Goal: Communication & Community: Answer question/provide support

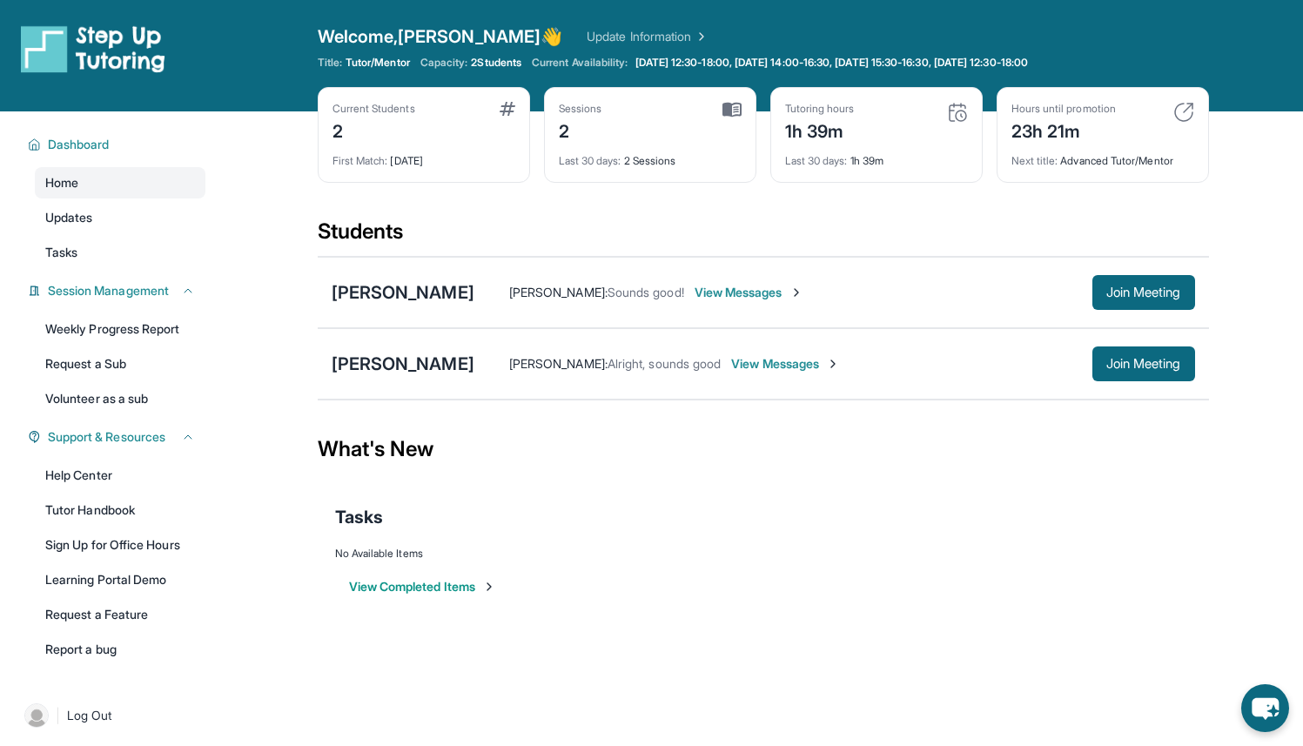
click at [827, 364] on span "View Messages" at bounding box center [785, 363] width 109 height 17
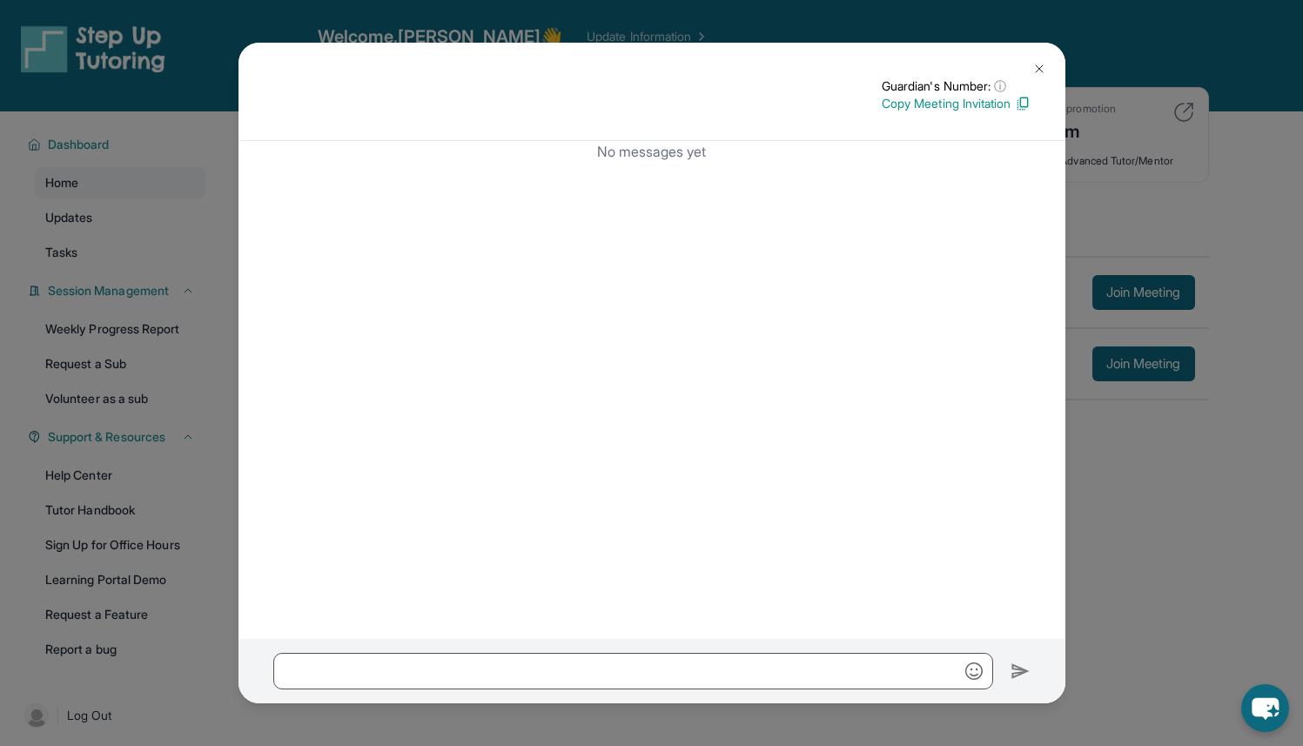
click at [1041, 60] on button at bounding box center [1039, 68] width 35 height 35
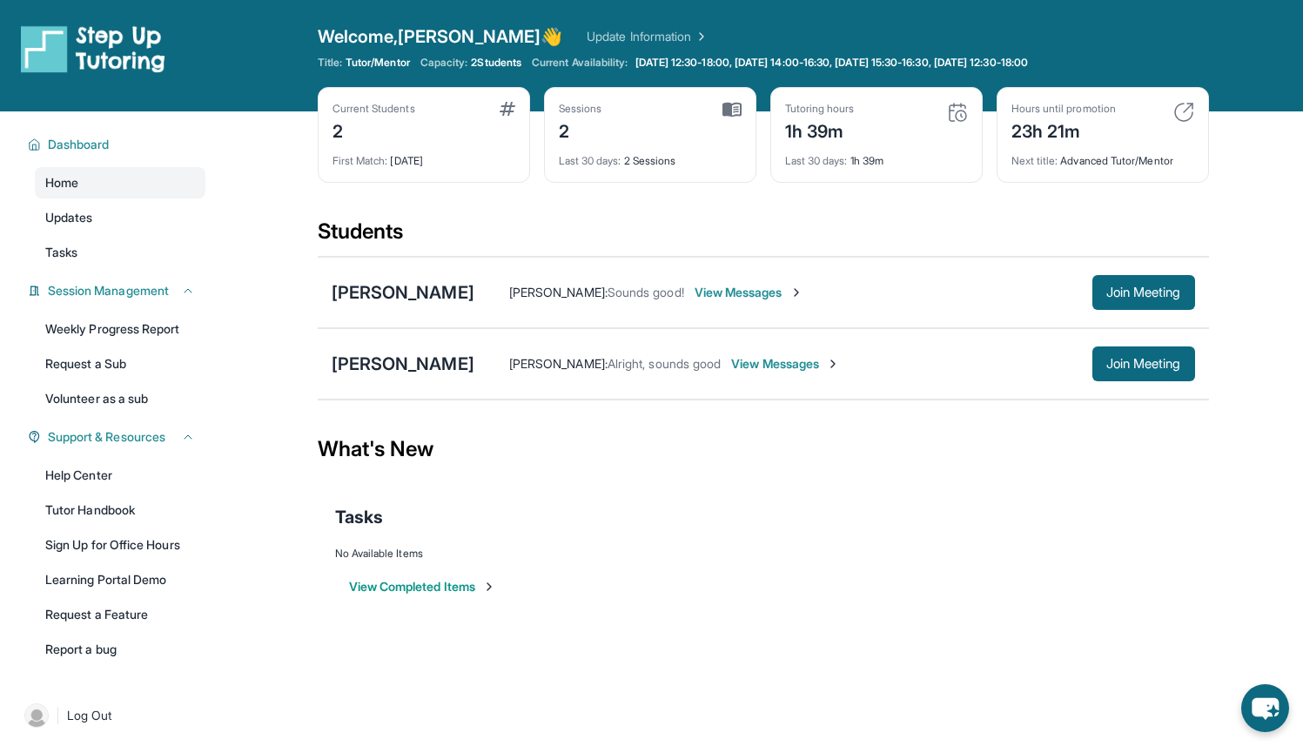
click at [445, 378] on div "[PERSON_NAME] [PERSON_NAME] : Alright, sounds good View Messages Join Meeting" at bounding box center [764, 363] width 892 height 71
click at [445, 370] on div "[PERSON_NAME]" at bounding box center [403, 364] width 143 height 24
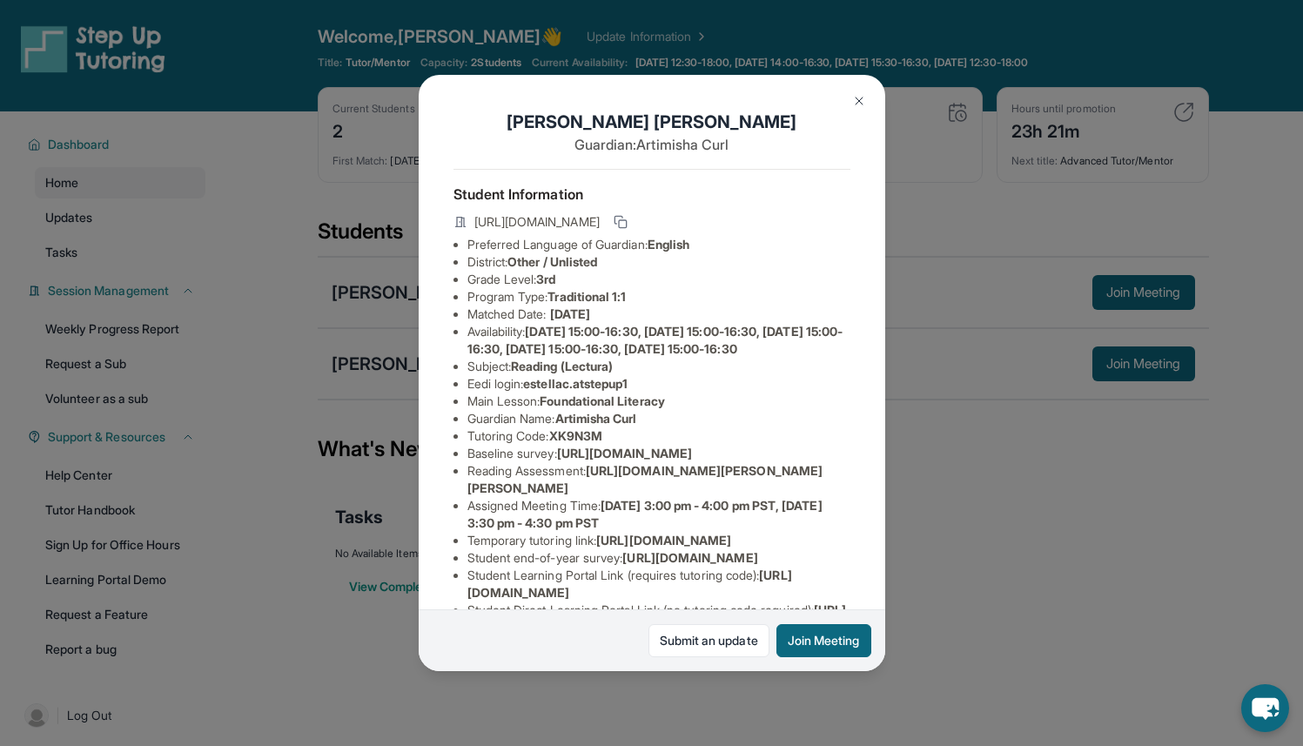
scroll to position [284, 0]
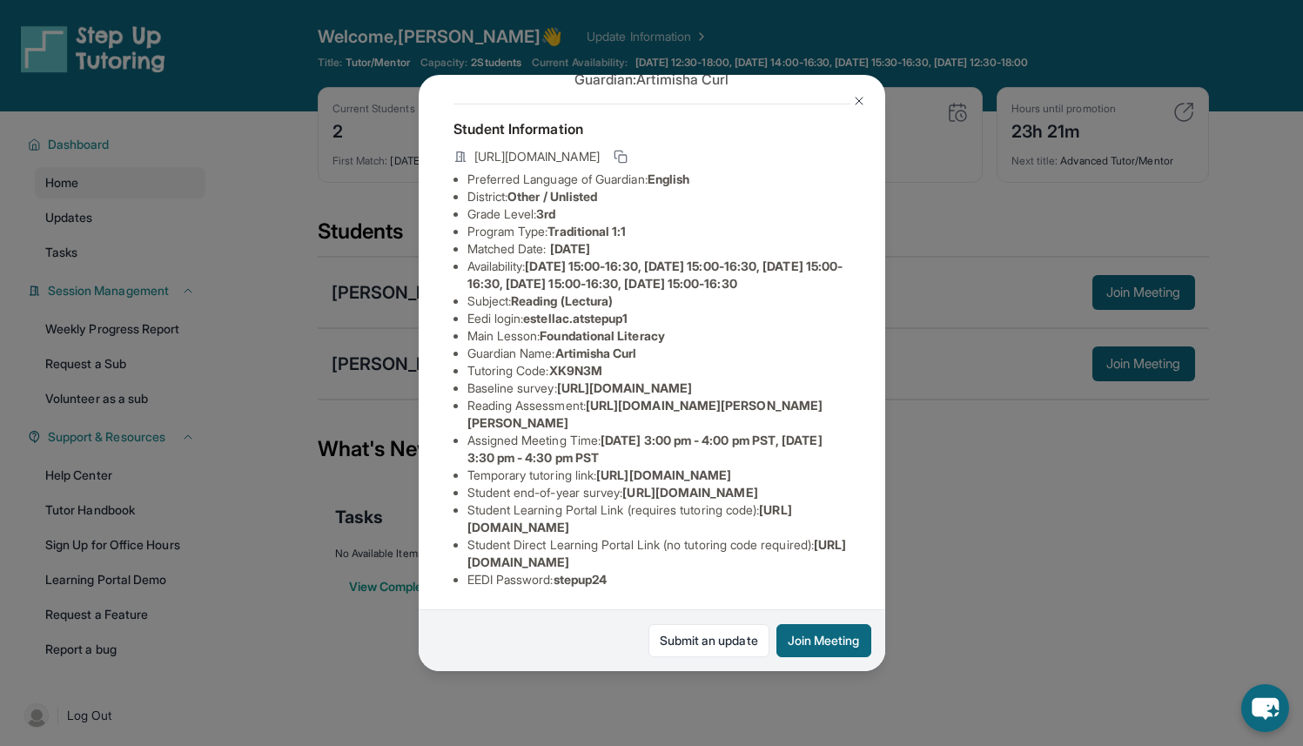
click at [856, 102] on img at bounding box center [859, 101] width 14 height 14
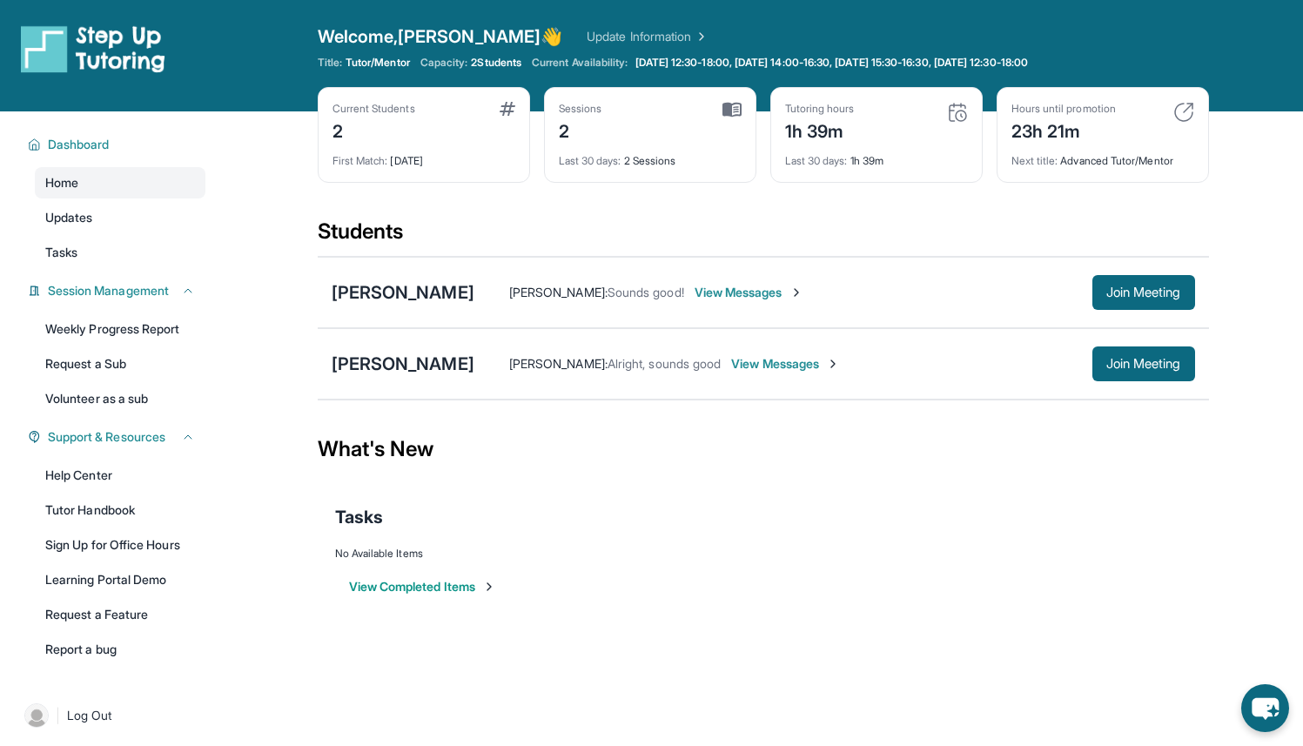
click at [863, 125] on div "Tutoring hours 1h 39m" at bounding box center [876, 123] width 183 height 42
click at [964, 107] on img at bounding box center [957, 112] width 21 height 21
click at [470, 583] on button "View Completed Items" at bounding box center [422, 586] width 147 height 17
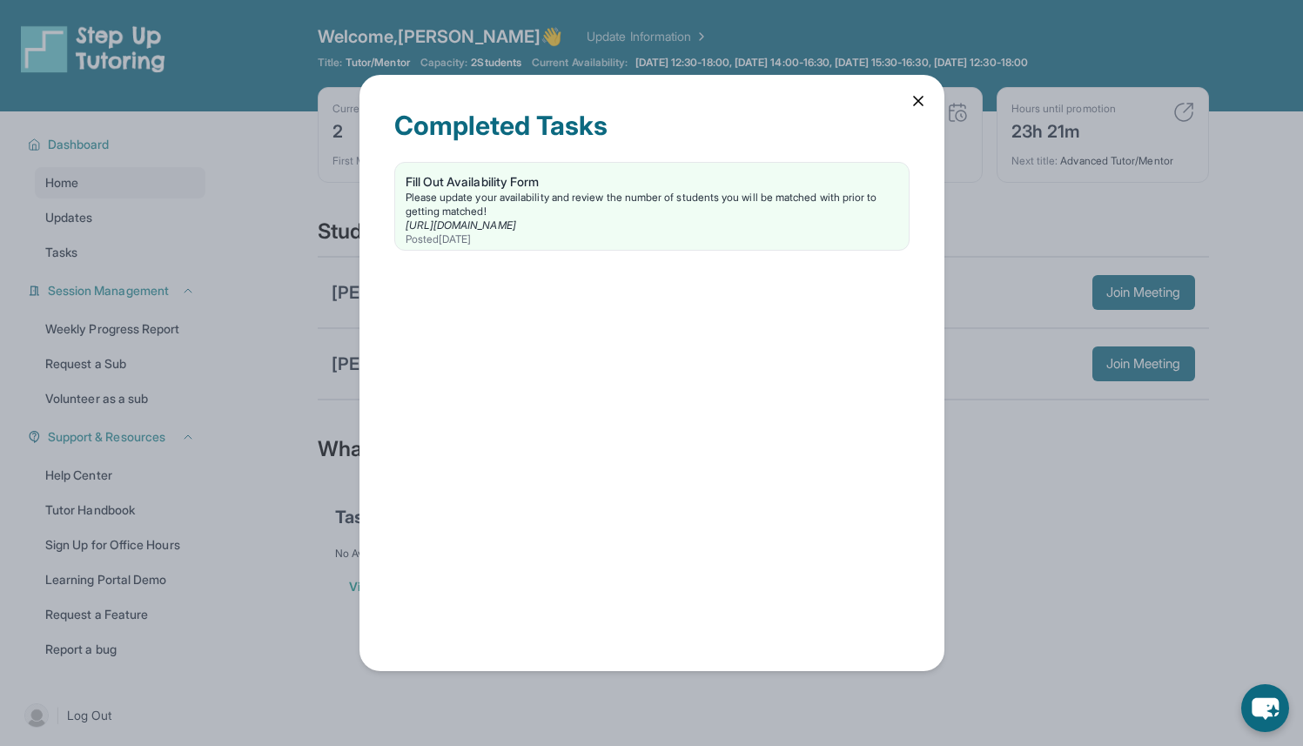
click at [917, 98] on icon at bounding box center [918, 100] width 17 height 17
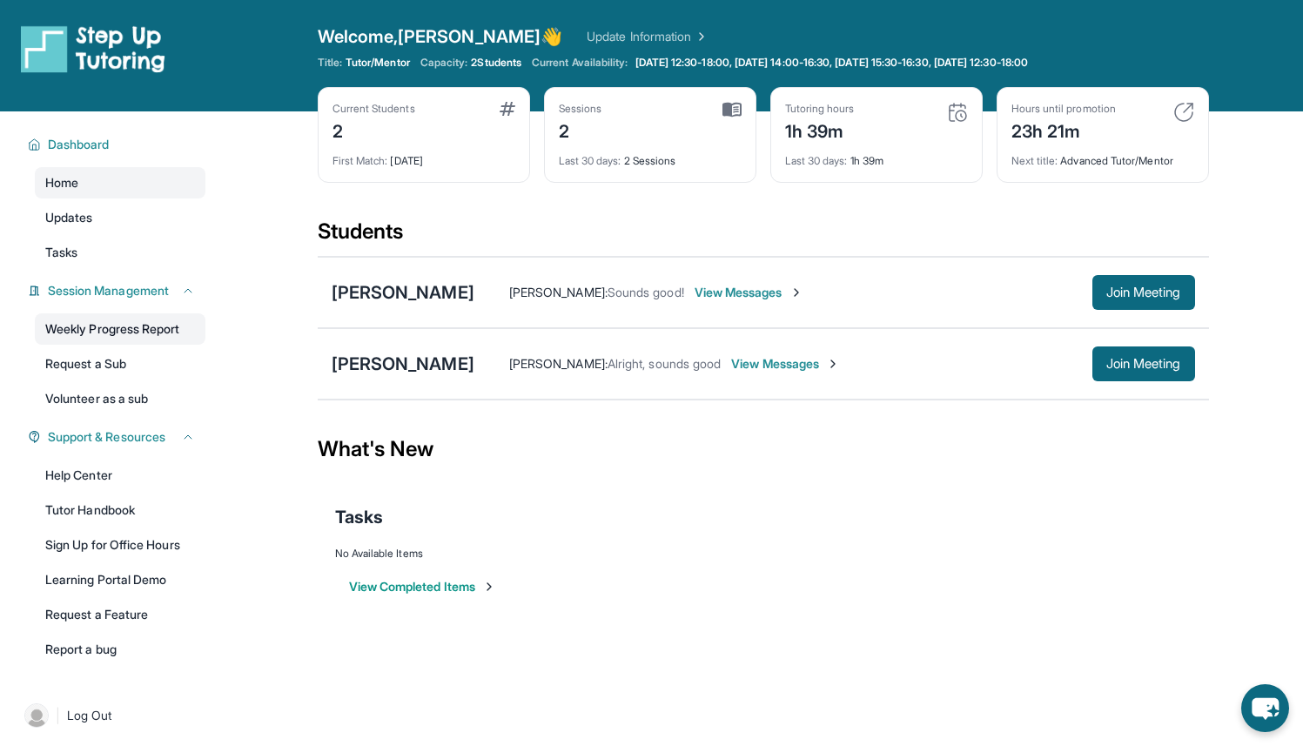
click at [118, 317] on link "Weekly Progress Report" at bounding box center [120, 328] width 171 height 31
